Goal: Transaction & Acquisition: Download file/media

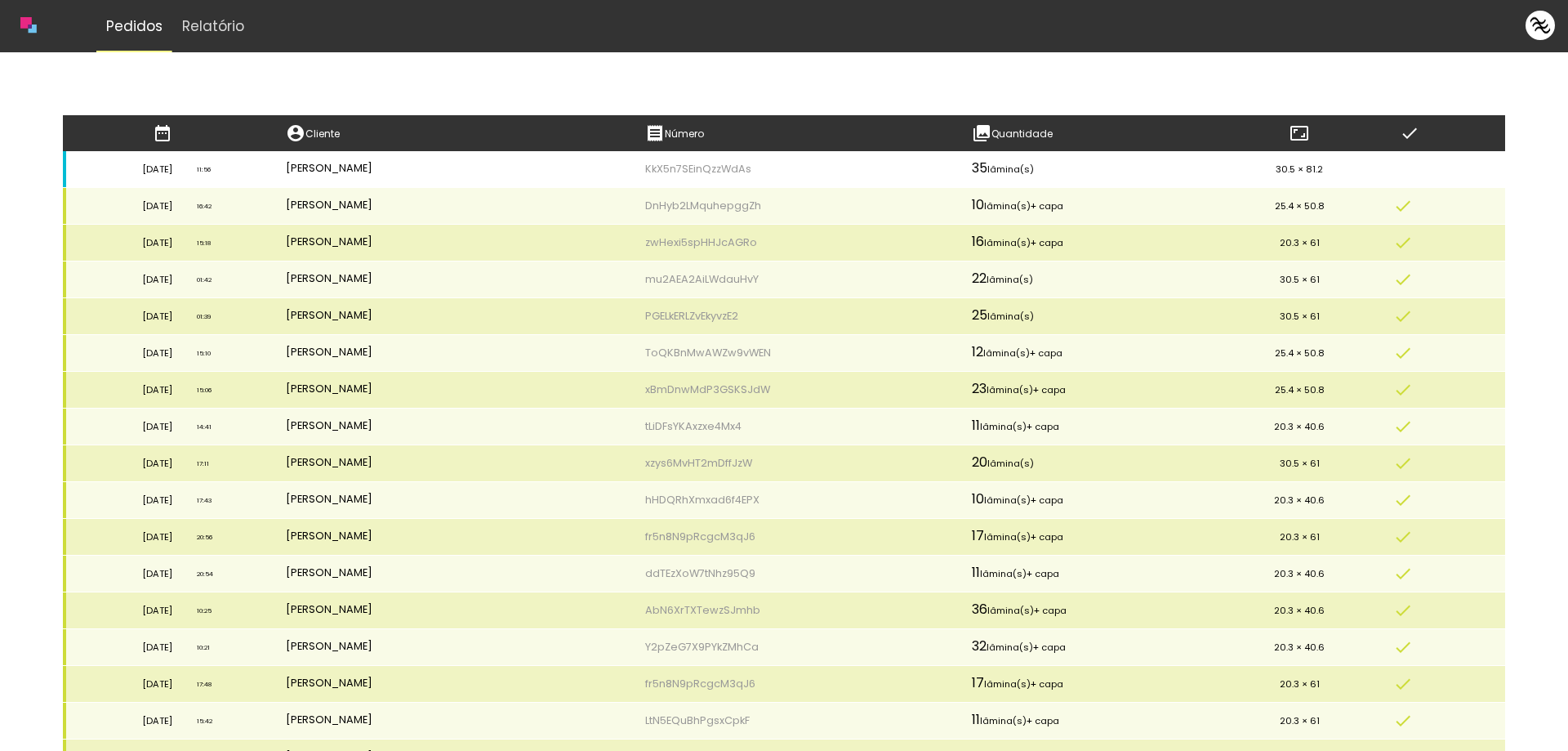
click at [512, 175] on td "[PERSON_NAME]" at bounding box center [453, 169] width 360 height 36
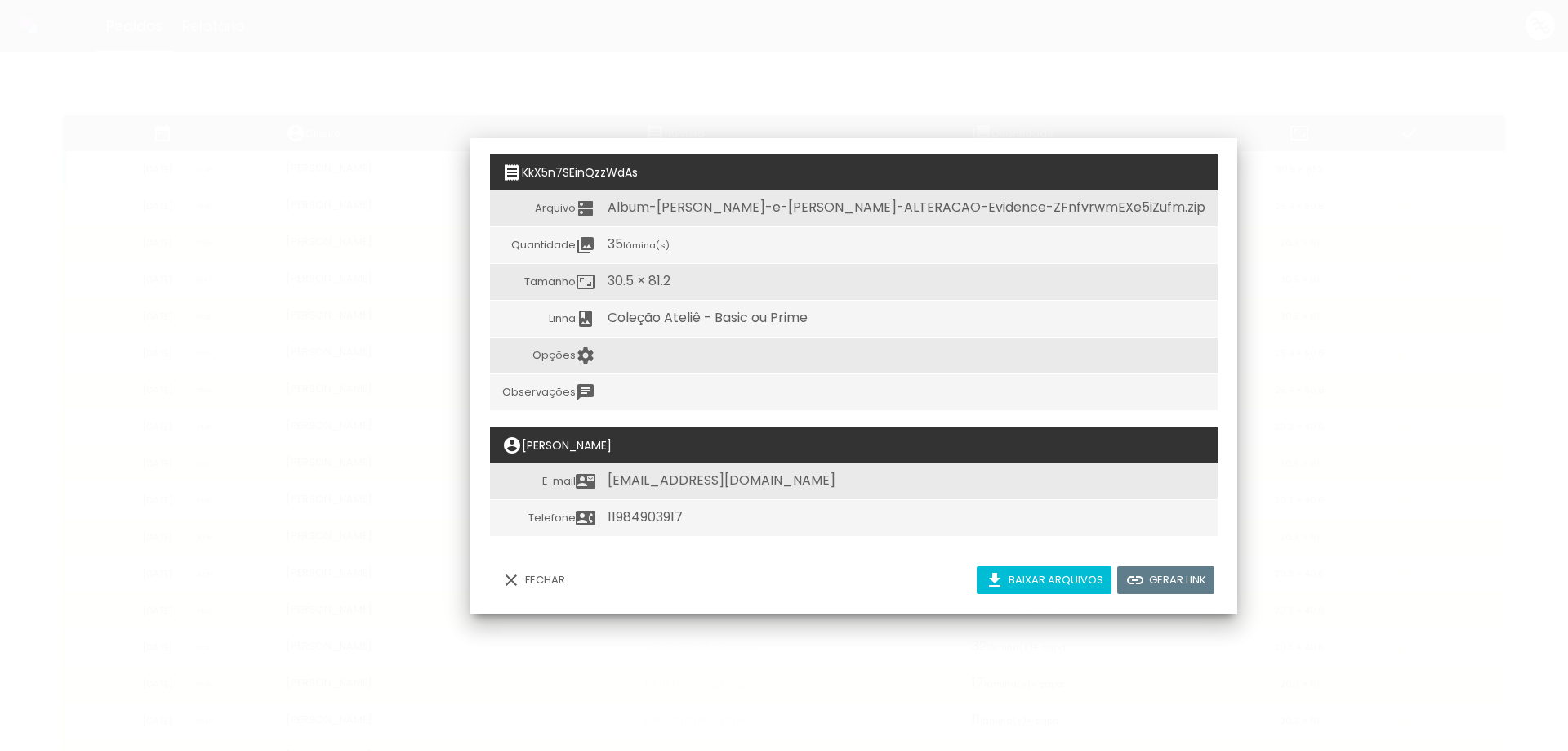
click at [0, 0] on slot "Baixar arquivos" at bounding box center [0, 0] width 0 height 0
click at [0, 0] on slot "Fechar" at bounding box center [0, 0] width 0 height 0
